Goal: Task Accomplishment & Management: Use online tool/utility

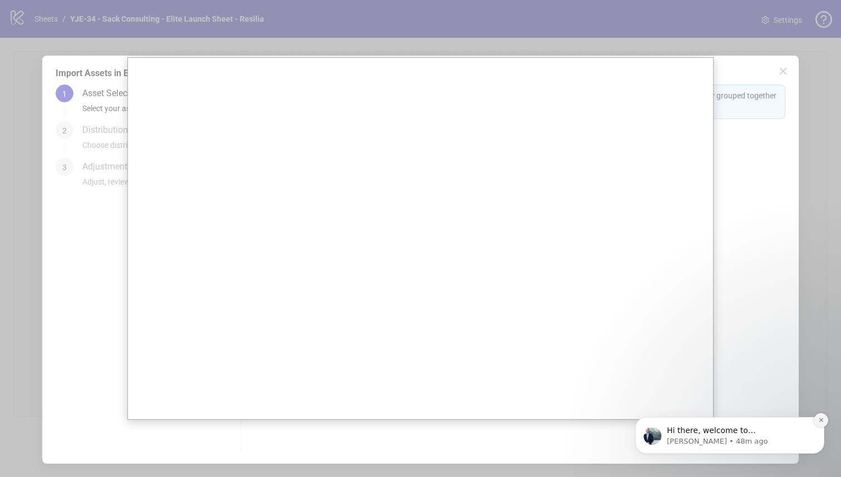
click at [816, 419] on button "Dismiss notification" at bounding box center [821, 420] width 14 height 14
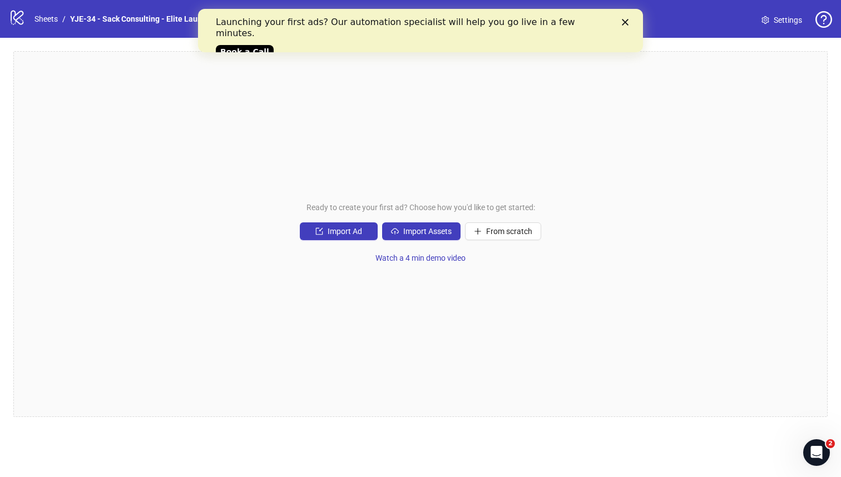
click at [628, 23] on icon "Close" at bounding box center [625, 22] width 7 height 7
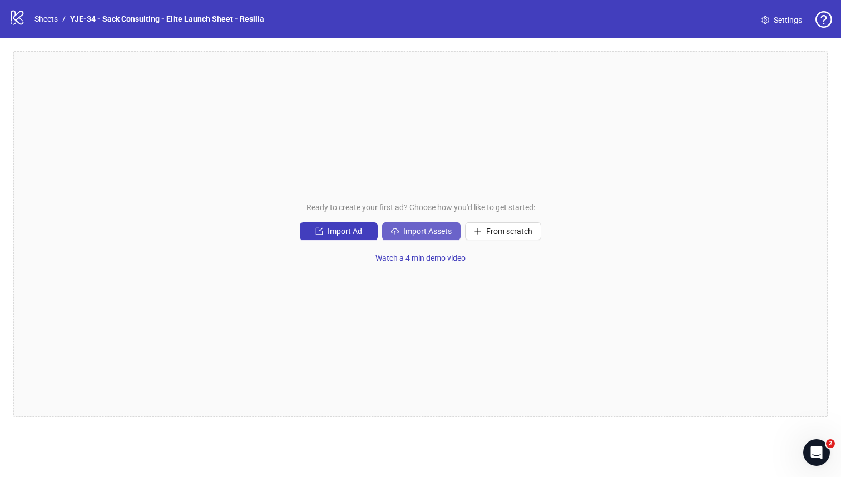
click at [412, 224] on button "Import Assets" at bounding box center [421, 232] width 78 height 18
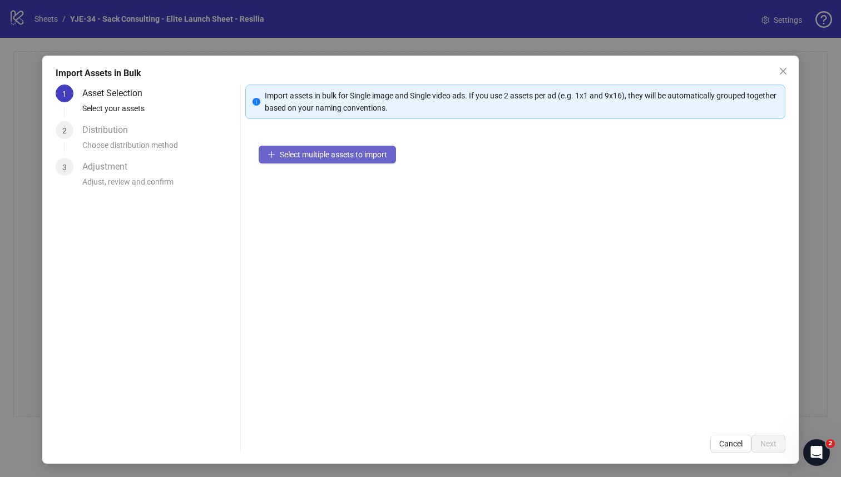
click at [361, 162] on button "Select multiple assets to import" at bounding box center [327, 155] width 137 height 18
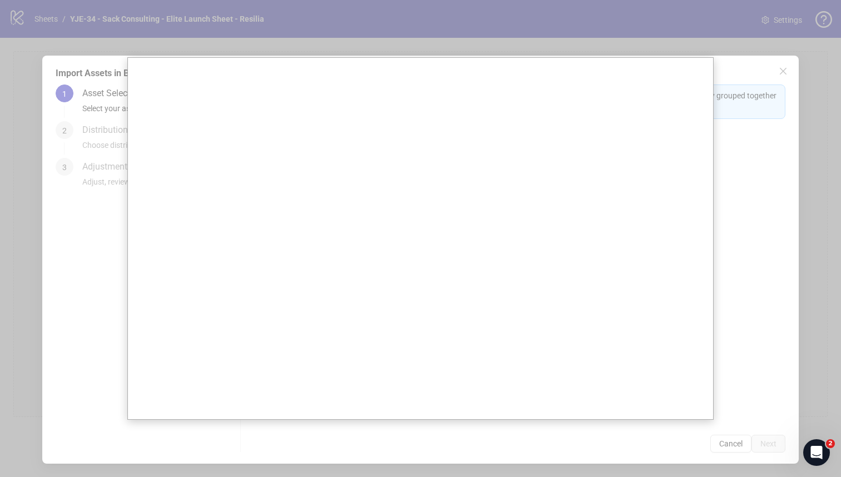
click at [517, 38] on div at bounding box center [420, 238] width 841 height 477
